Goal: Find specific page/section: Find specific page/section

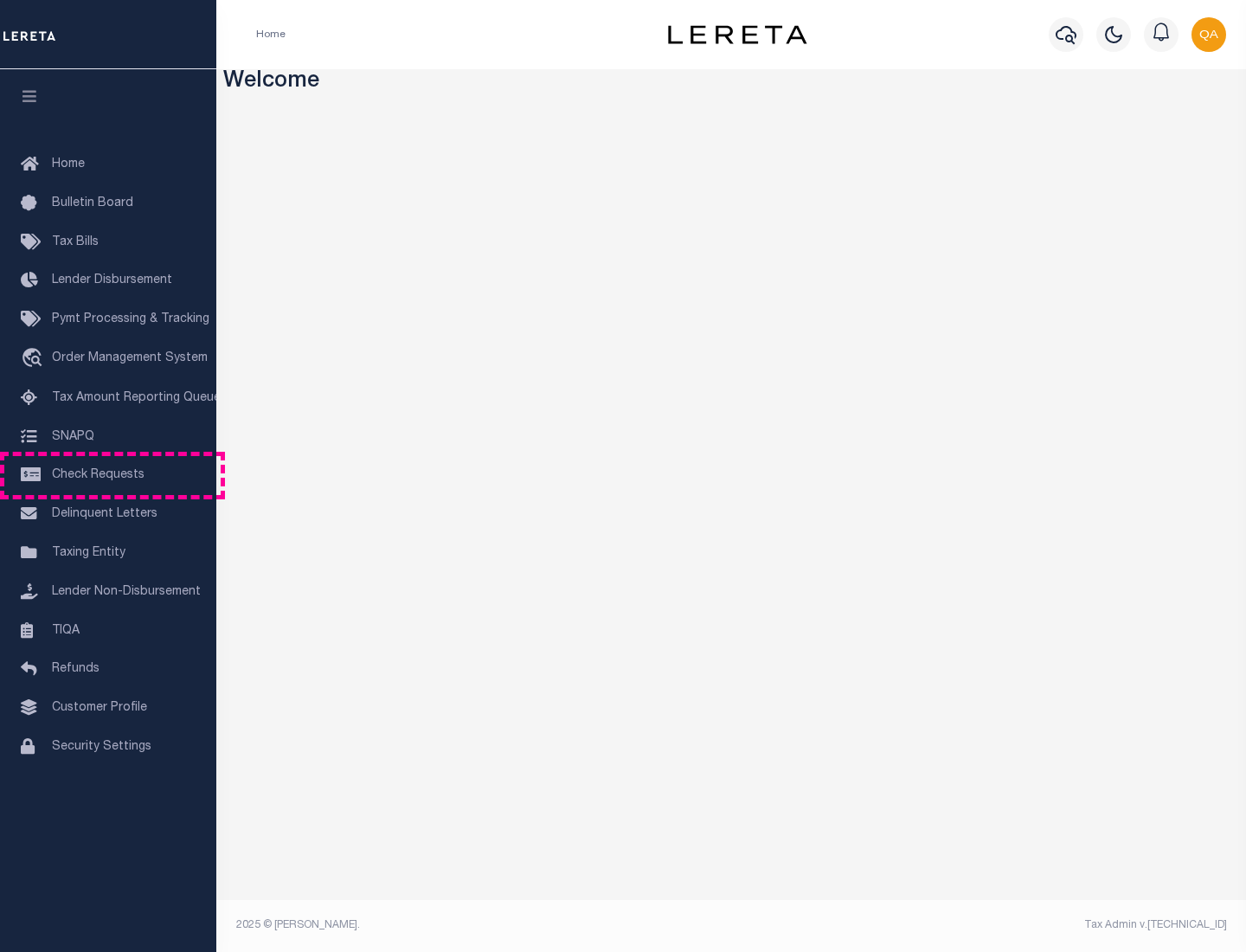
click at [108, 475] on span "Check Requests" at bounding box center [98, 474] width 92 height 12
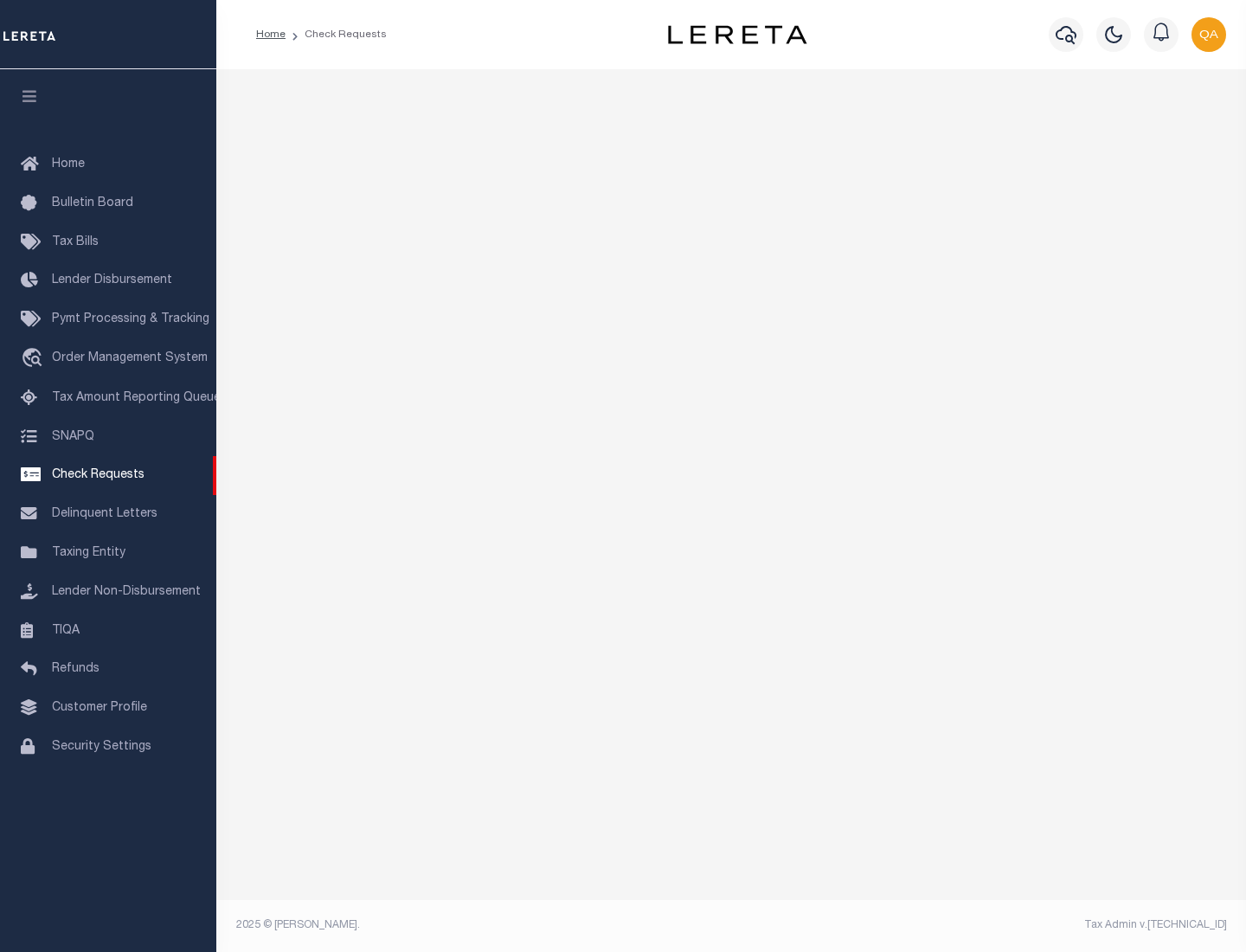
select select "50"
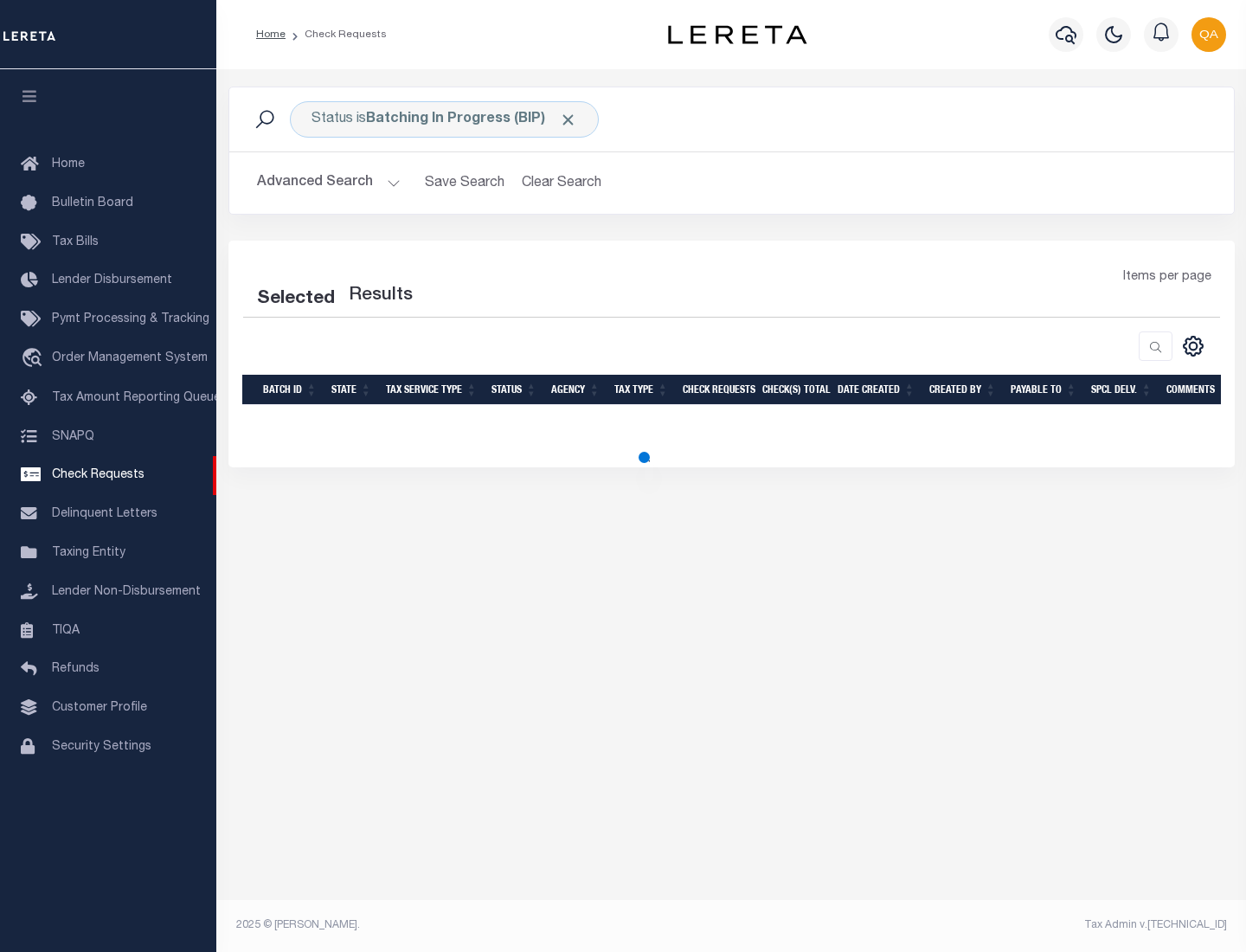
select select "50"
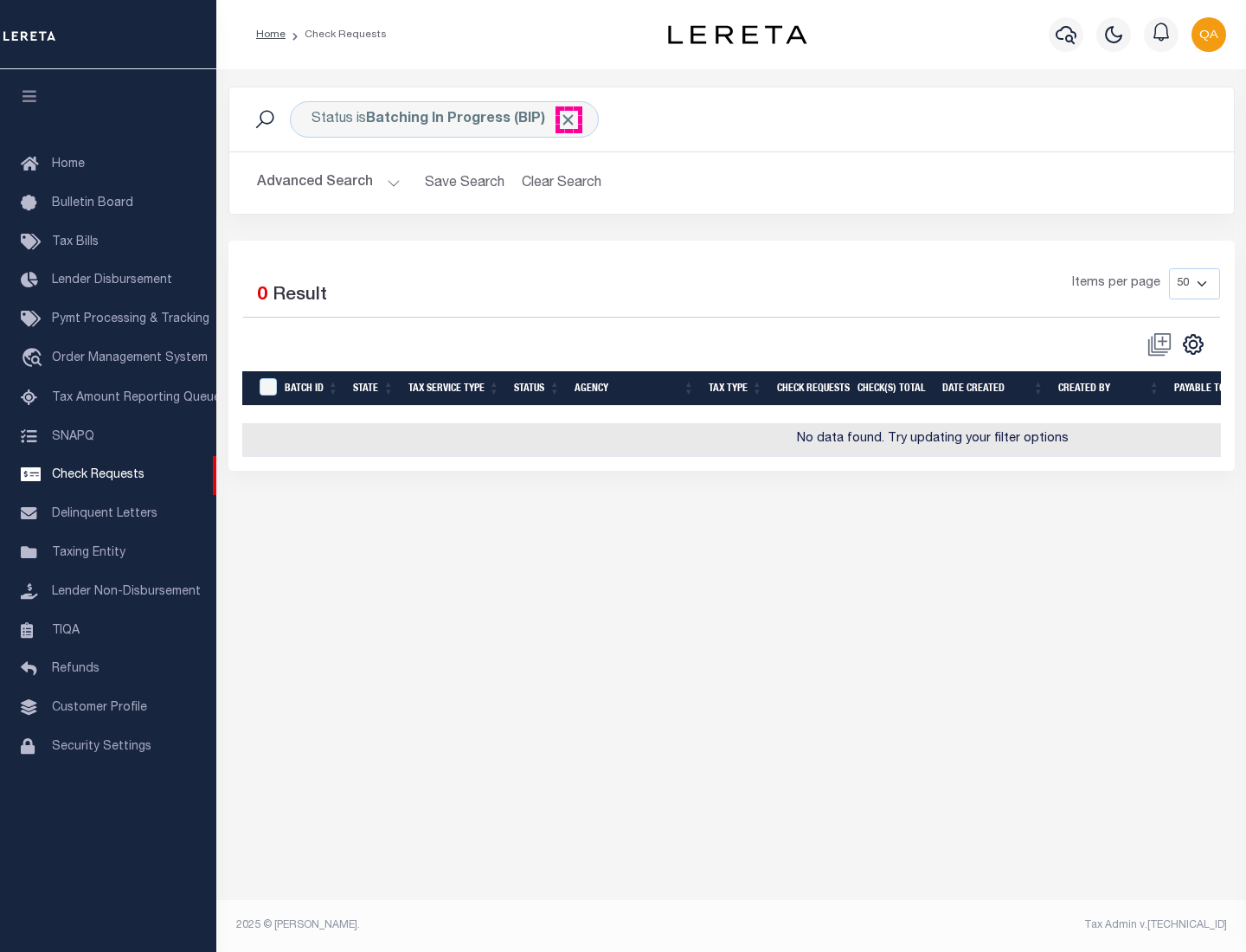
click at [568, 120] on span "Click to Remove" at bounding box center [568, 120] width 18 height 18
